Goal: Find specific page/section: Find specific page/section

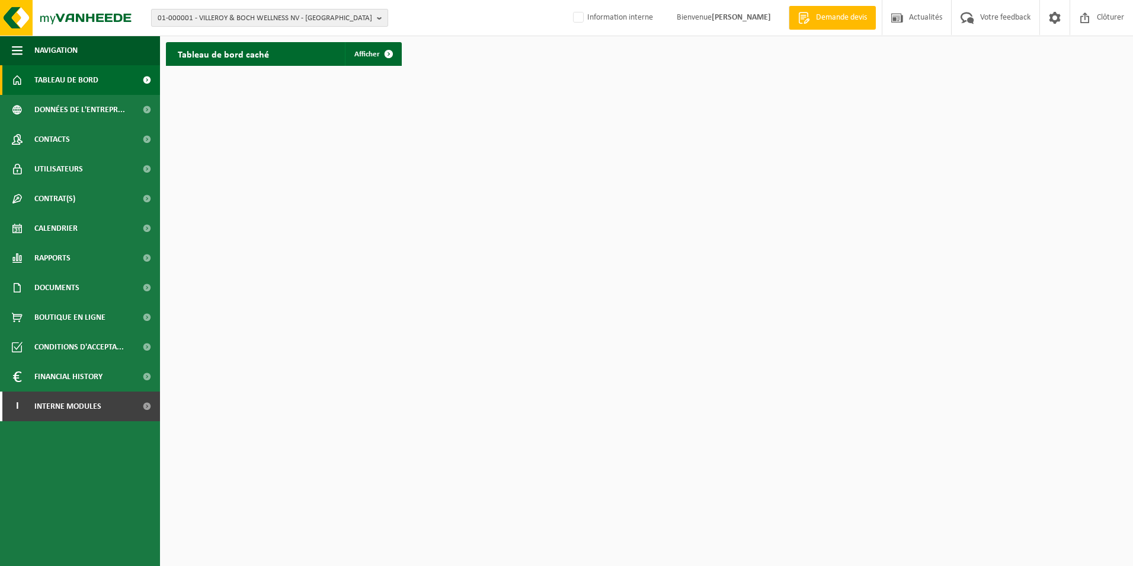
click at [287, 21] on span "01-000001 - VILLEROY & BOCH WELLNESS NV - ROESELARE" at bounding box center [265, 18] width 215 height 18
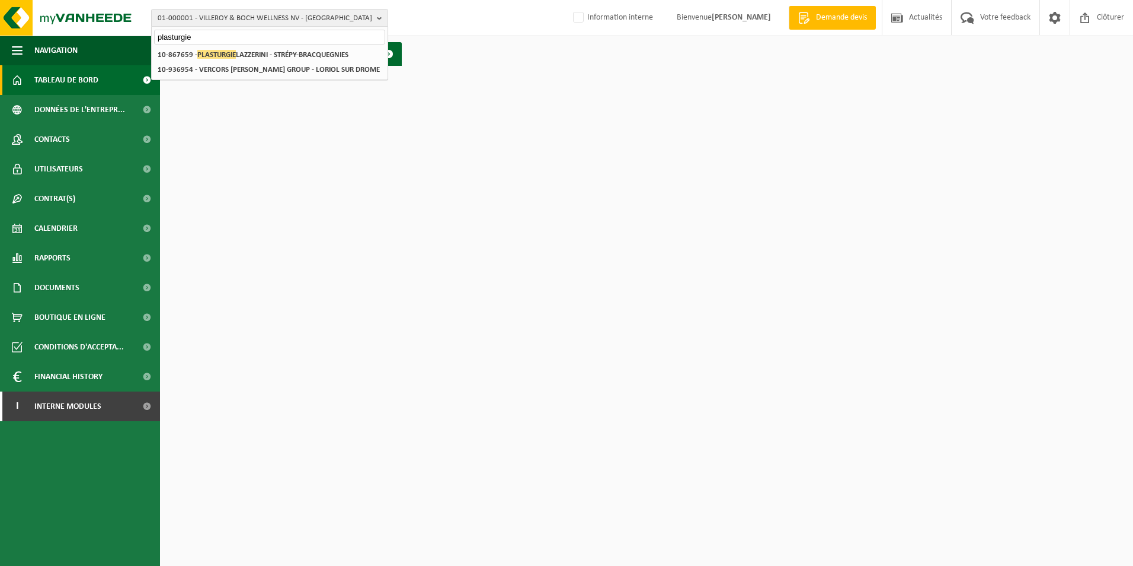
type input "plasturgie"
click at [302, 53] on strong "10-867659 - PLASTURGIE LAZZERINI - STRÉPY-BRACQUEGNIES" at bounding box center [253, 54] width 191 height 9
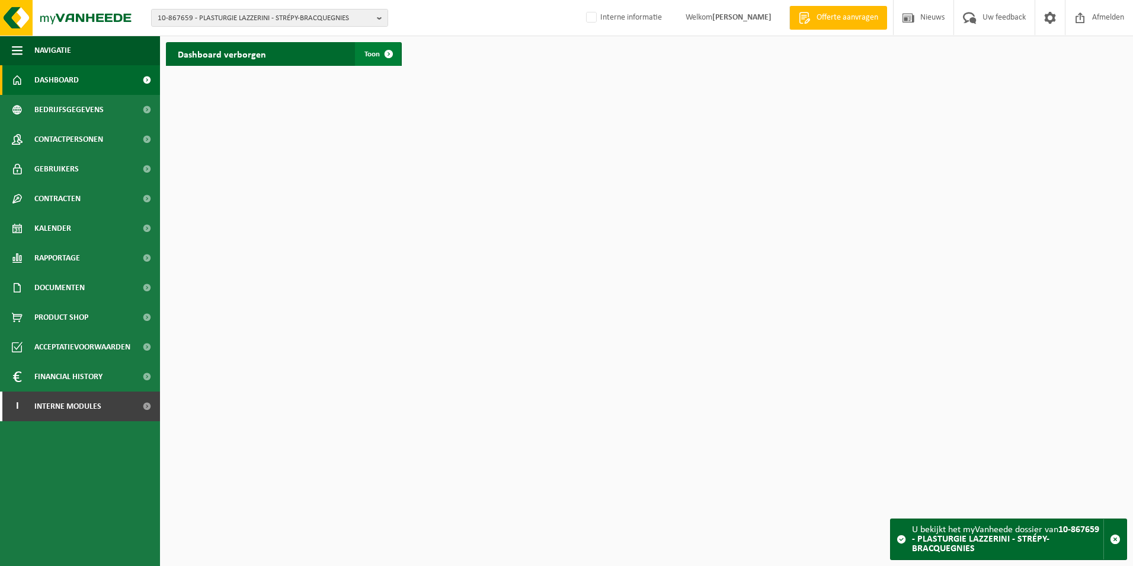
click at [382, 57] on span at bounding box center [389, 54] width 24 height 24
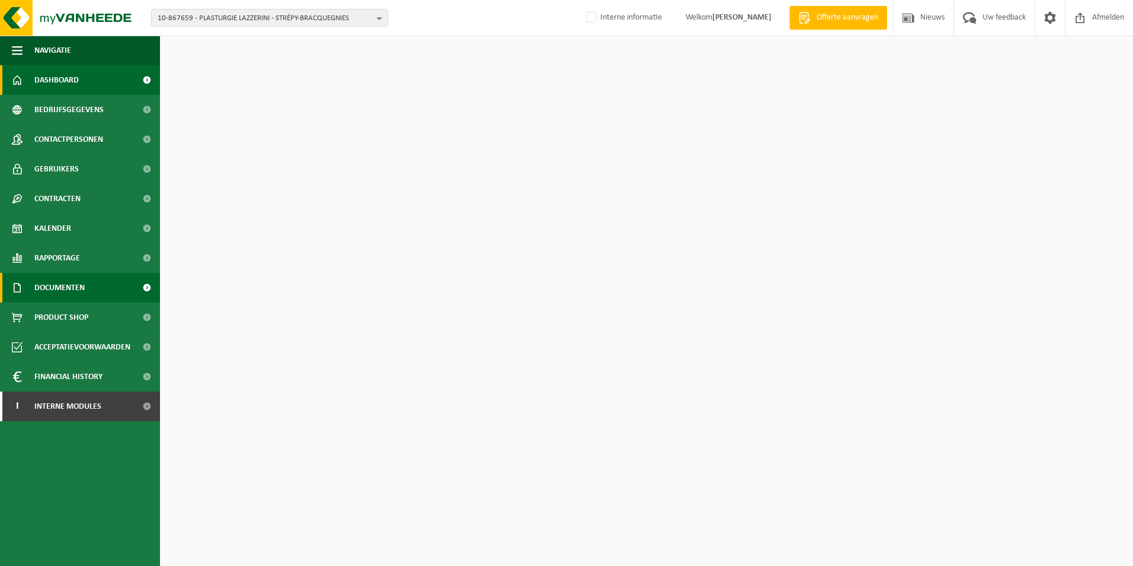
click at [72, 293] on span "Documenten" at bounding box center [59, 288] width 50 height 30
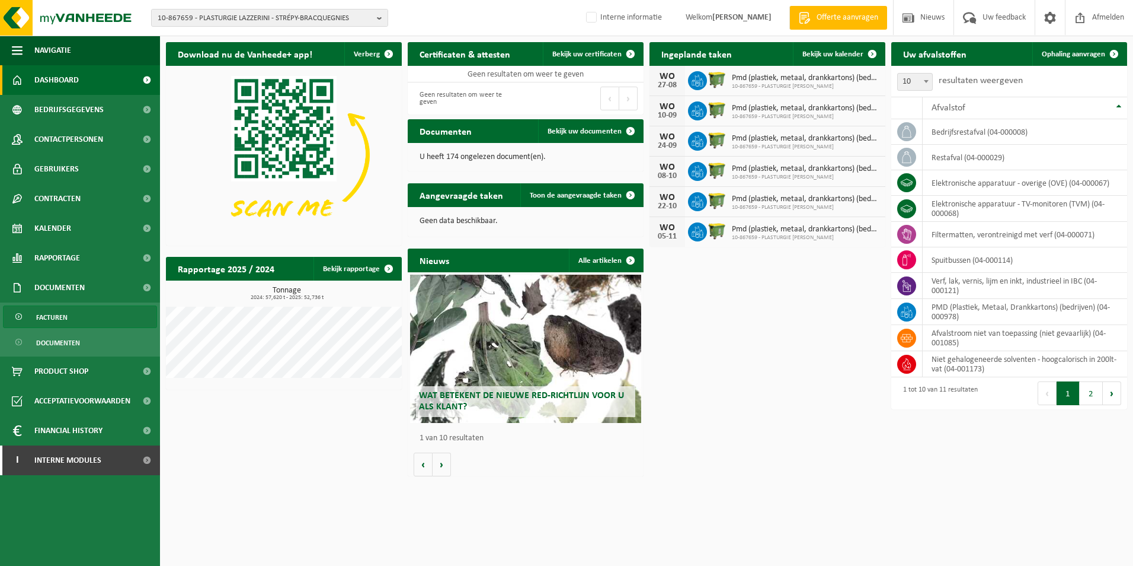
click at [72, 314] on link "Facturen" at bounding box center [80, 316] width 154 height 23
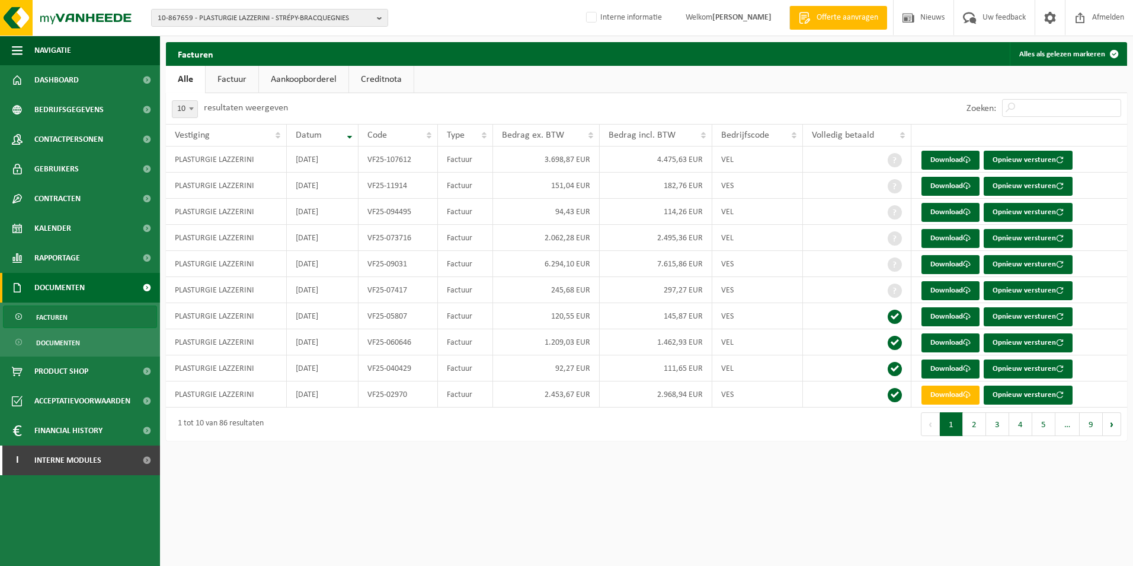
click at [392, 77] on link "Creditnota" at bounding box center [381, 79] width 65 height 27
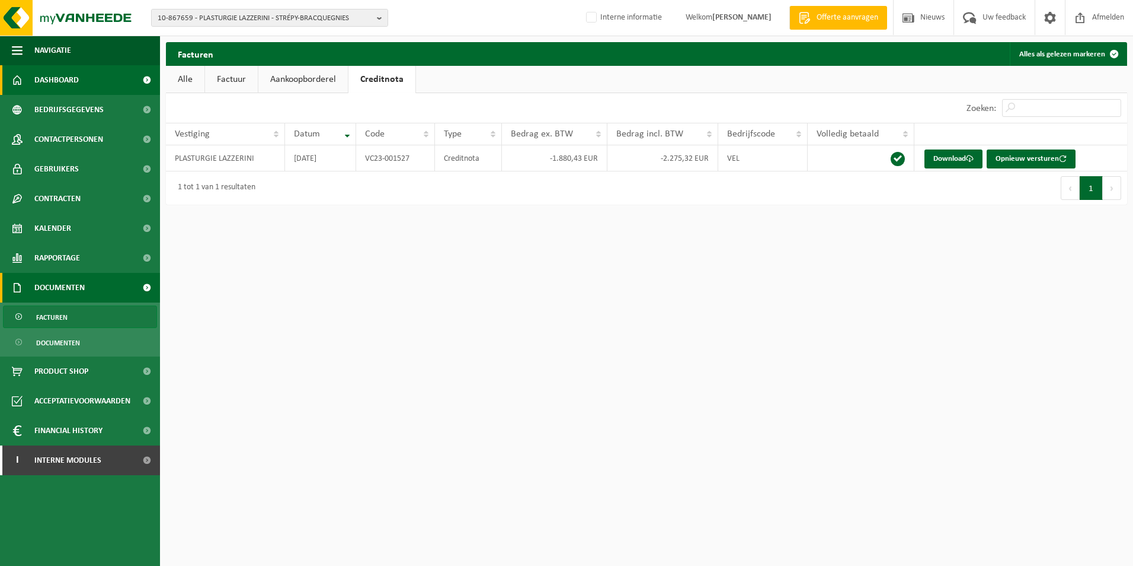
click at [65, 84] on span "Dashboard" at bounding box center [56, 80] width 44 height 30
